Goal: Navigation & Orientation: Find specific page/section

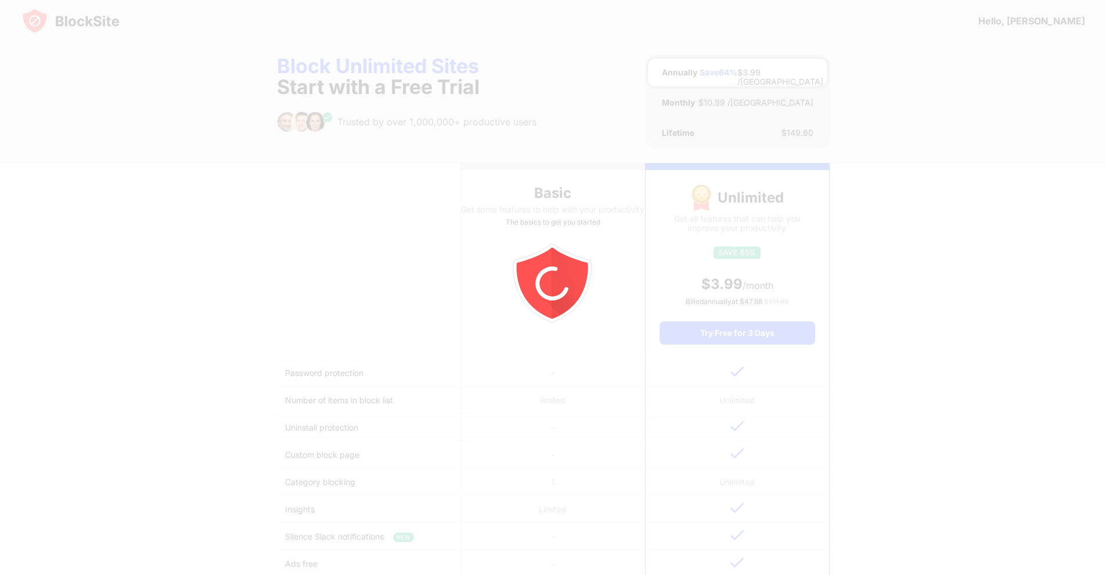
click at [73, 3] on div at bounding box center [553, 287] width 1106 height 575
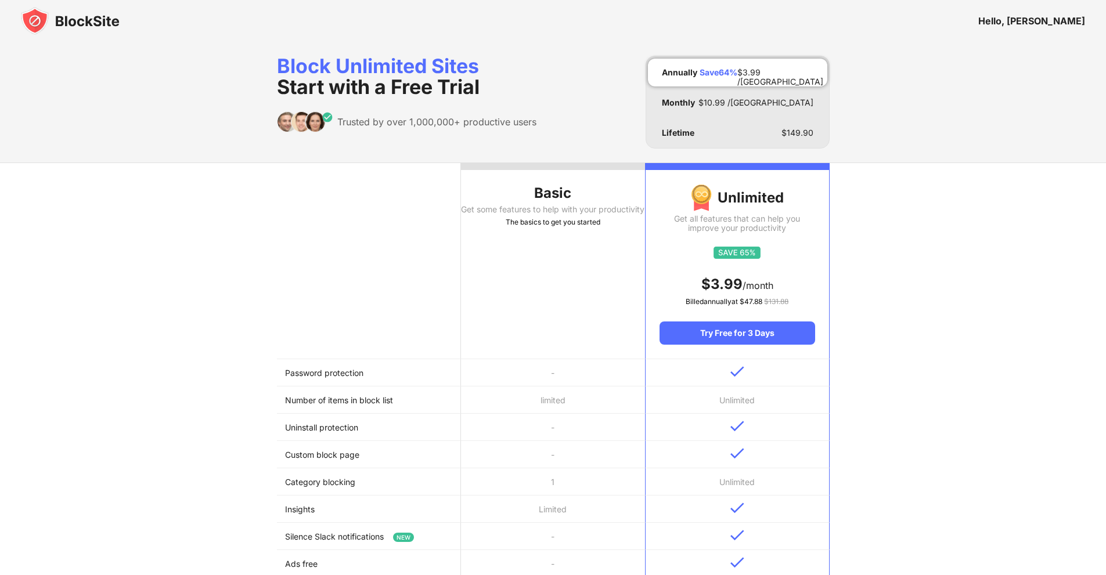
click at [78, 20] on img at bounding box center [70, 21] width 99 height 28
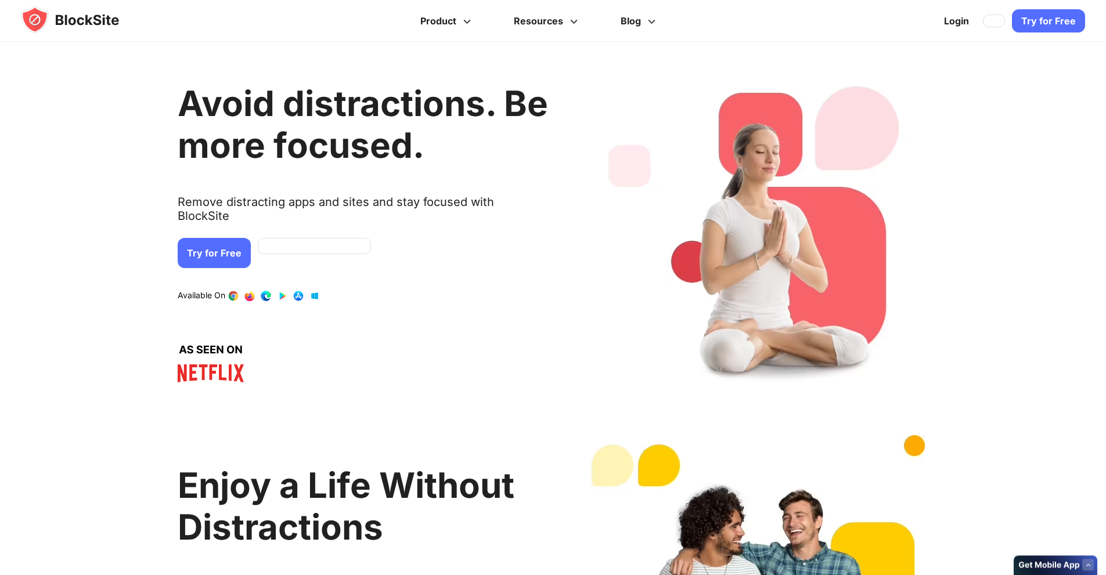
click at [81, 20] on img at bounding box center [81, 20] width 121 height 28
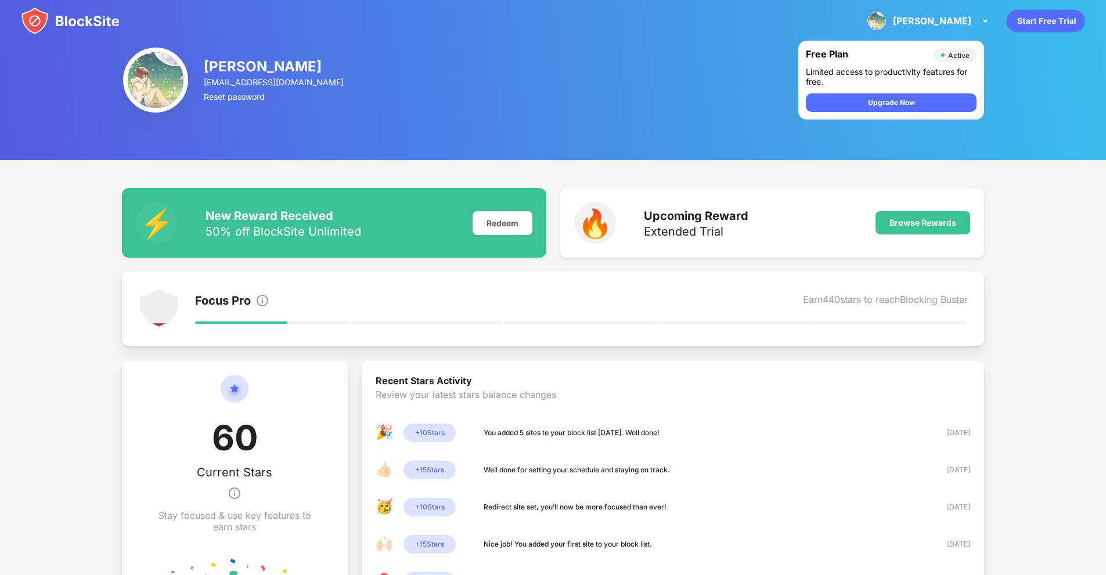
click at [84, 20] on img at bounding box center [70, 21] width 99 height 28
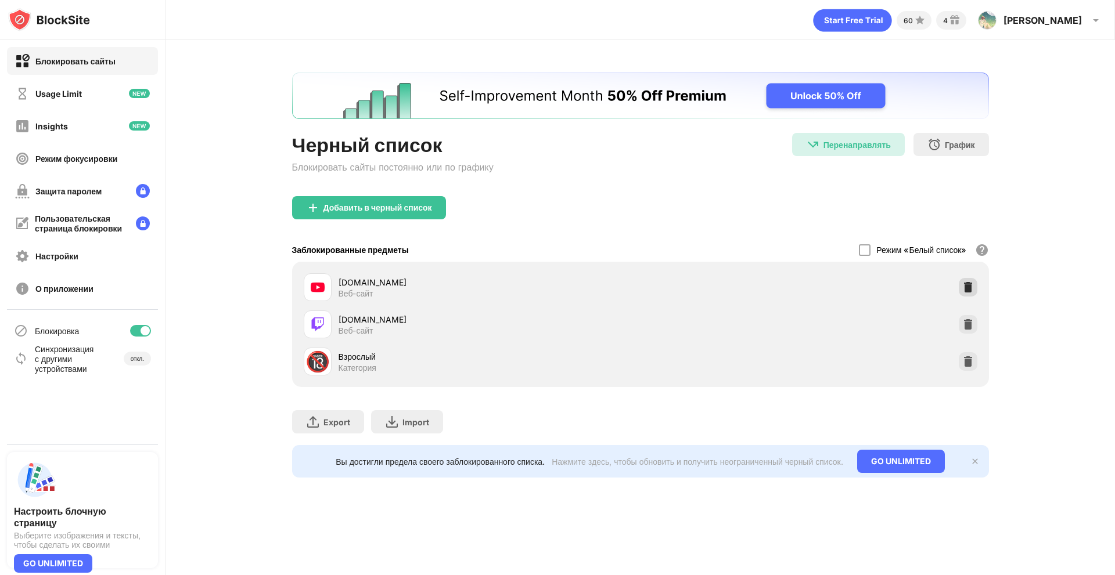
click at [972, 291] on img at bounding box center [968, 288] width 12 height 12
